Goal: Find contact information: Find contact information

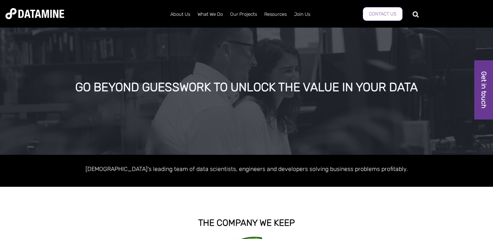
click at [383, 13] on link "Contact Us" at bounding box center [383, 14] width 40 height 14
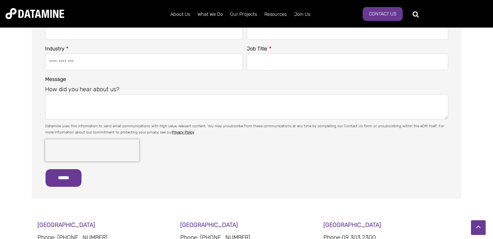
scroll to position [37, 0]
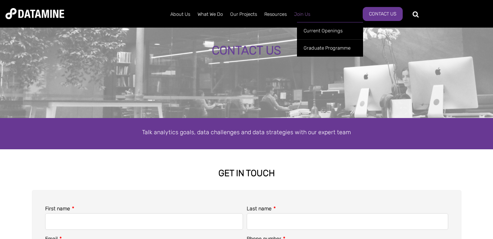
click at [302, 15] on link "Join Us" at bounding box center [303, 14] width 24 height 19
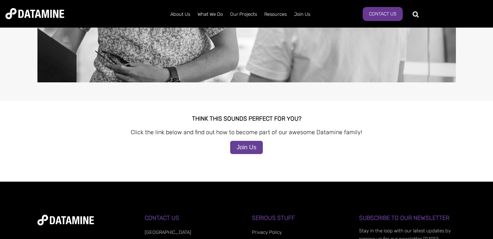
scroll to position [786, 0]
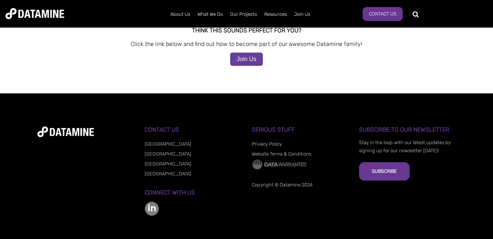
click at [262, 141] on link "Privacy Policy" at bounding box center [267, 144] width 30 height 6
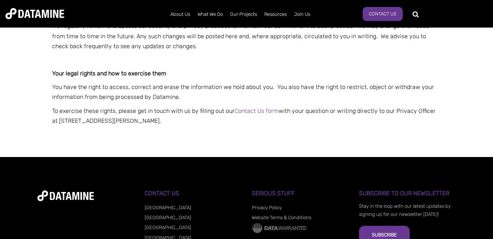
scroll to position [1066, 0]
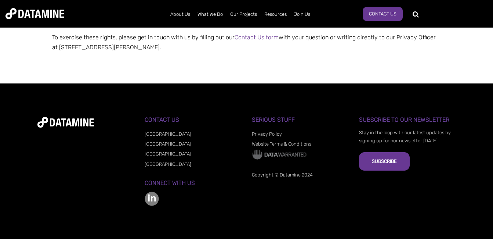
click at [156, 143] on link "[GEOGRAPHIC_DATA]" at bounding box center [168, 144] width 47 height 6
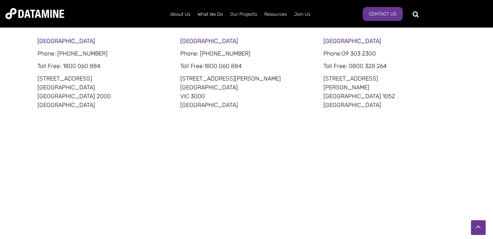
scroll to position [588, 0]
